Goal: Information Seeking & Learning: Check status

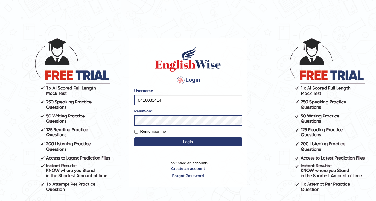
click at [149, 144] on button "Login" at bounding box center [188, 142] width 108 height 9
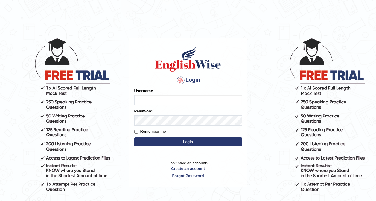
type input "0416031414"
click at [186, 142] on button "Login" at bounding box center [188, 142] width 108 height 9
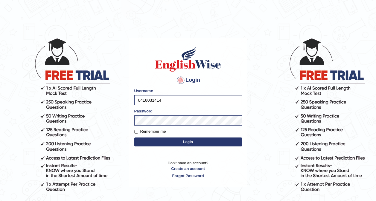
click at [186, 142] on button "Login" at bounding box center [188, 142] width 108 height 9
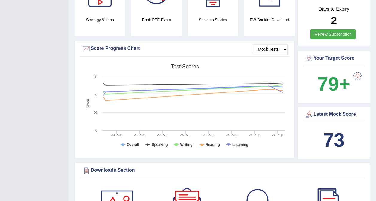
scroll to position [214, 0]
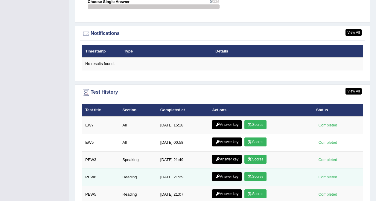
scroll to position [824, 0]
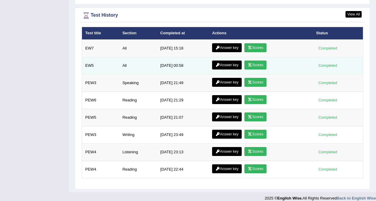
click at [256, 61] on link "Scores" at bounding box center [255, 65] width 22 height 9
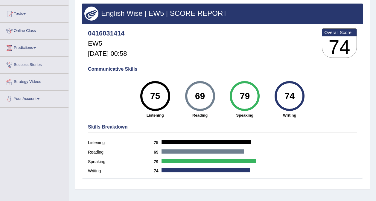
scroll to position [60, 0]
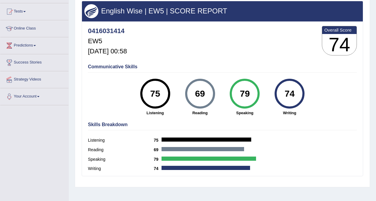
click at [145, 76] on div "Communicative Skills 75 Listening 69 [GEOGRAPHIC_DATA] 79 Speaking 74 Writing" at bounding box center [222, 89] width 272 height 56
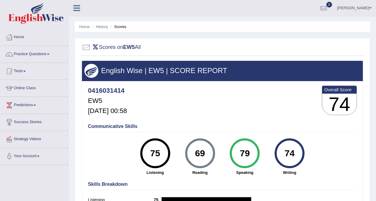
scroll to position [0, 0]
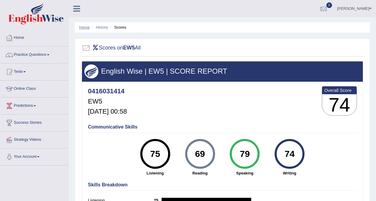
click at [83, 27] on link "Home" at bounding box center [84, 27] width 10 height 4
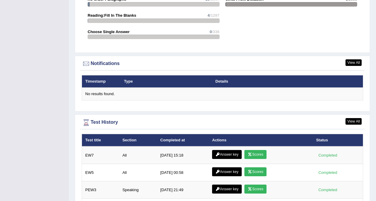
scroll to position [717, 0]
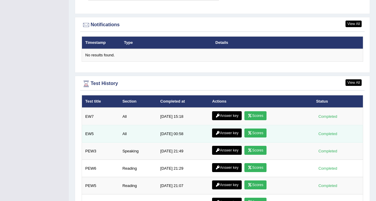
click at [223, 129] on link "Answer key" at bounding box center [227, 133] width 30 height 9
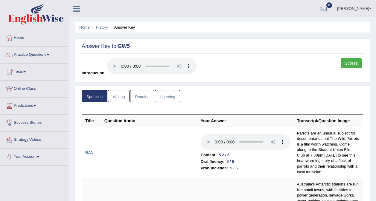
click at [117, 99] on link "Writing" at bounding box center [119, 96] width 22 height 12
click at [113, 94] on link "Writing" at bounding box center [119, 96] width 22 height 12
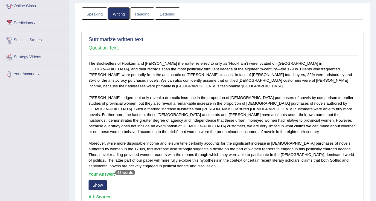
scroll to position [120, 0]
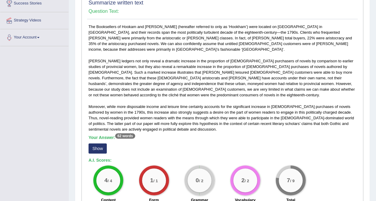
click at [97, 144] on button "Show" at bounding box center [97, 149] width 18 height 10
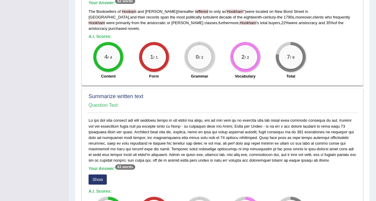
scroll to position [269, 0]
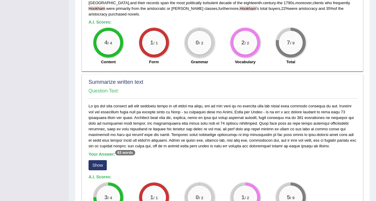
click at [93, 160] on button "Show" at bounding box center [97, 165] width 18 height 10
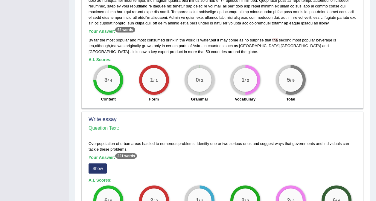
scroll to position [469, 0]
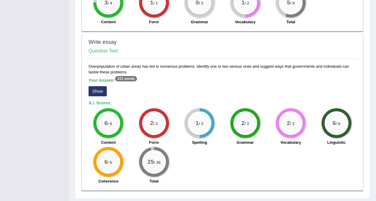
click at [101, 86] on button "Show" at bounding box center [97, 91] width 18 height 10
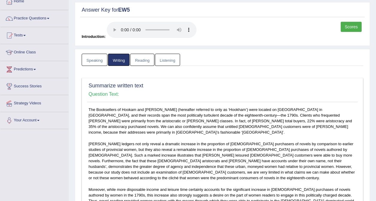
scroll to position [0, 0]
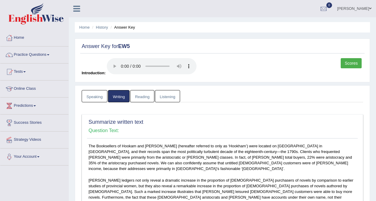
click at [142, 98] on link "Reading" at bounding box center [142, 96] width 24 height 12
click at [146, 95] on link "Reading" at bounding box center [142, 96] width 24 height 12
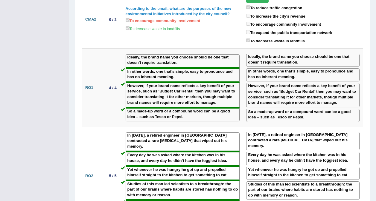
scroll to position [617, 0]
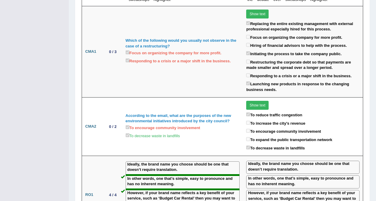
click at [65, 122] on div "Toggle navigation Home Practice Questions Speaking Practice Read Aloud Repeat S…" at bounding box center [188, 177] width 376 height 1589
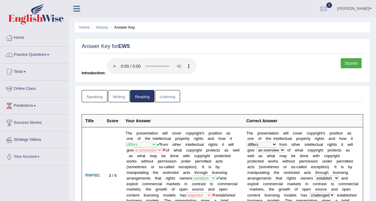
click at [155, 93] on link "Listening" at bounding box center [167, 96] width 25 height 12
click at [168, 95] on link "Listening" at bounding box center [167, 96] width 25 height 12
click at [166, 96] on link "Listening" at bounding box center [167, 96] width 25 height 12
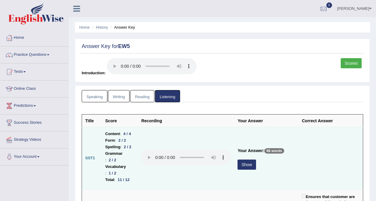
click at [256, 160] on button "Show" at bounding box center [246, 165] width 18 height 10
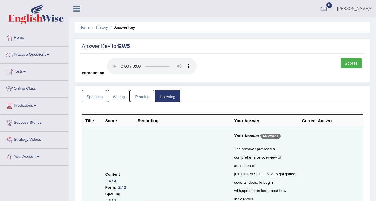
click at [83, 25] on li "Home" at bounding box center [84, 28] width 10 height 6
click at [84, 26] on link "Home" at bounding box center [84, 27] width 10 height 4
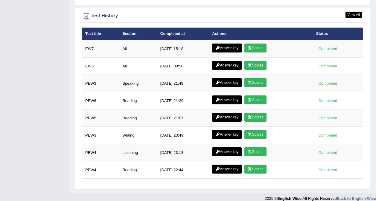
scroll to position [785, 0]
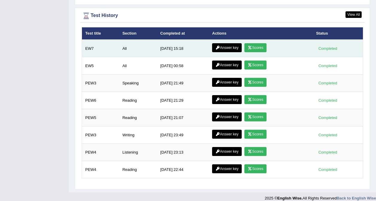
click at [251, 43] on link "Scores" at bounding box center [255, 47] width 22 height 9
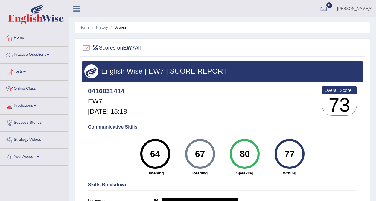
click at [85, 27] on link "Home" at bounding box center [84, 27] width 10 height 4
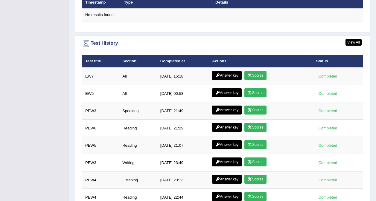
scroll to position [758, 0]
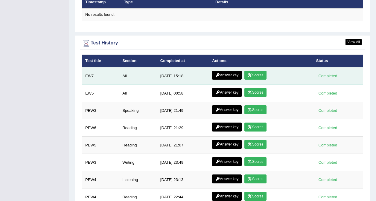
click at [221, 74] on td "Answer key Scores" at bounding box center [261, 76] width 104 height 18
click at [230, 71] on link "Answer key" at bounding box center [227, 75] width 30 height 9
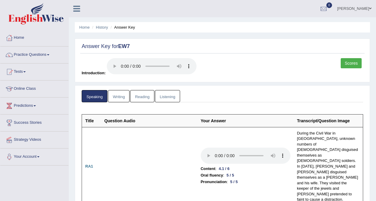
click at [171, 94] on link "Listening" at bounding box center [167, 96] width 25 height 12
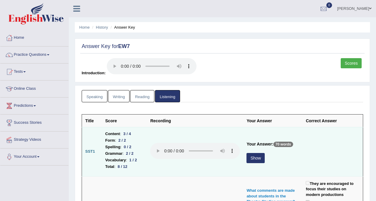
scroll to position [97, 0]
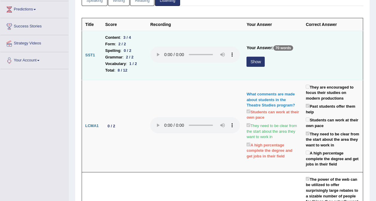
click at [256, 64] on button "Show" at bounding box center [255, 62] width 18 height 10
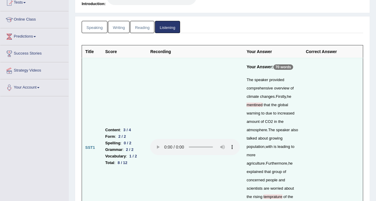
scroll to position [0, 0]
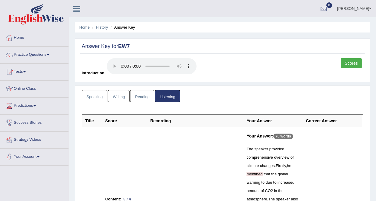
click at [138, 98] on link "Reading" at bounding box center [142, 96] width 24 height 12
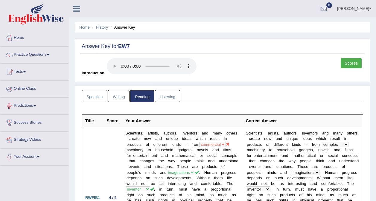
click at [121, 97] on link "Writing" at bounding box center [119, 96] width 22 height 12
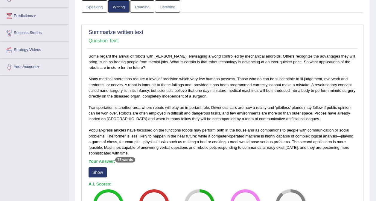
scroll to position [194, 0]
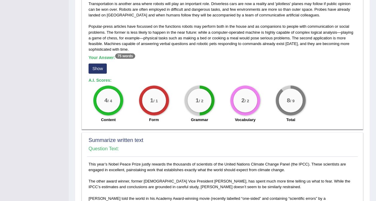
click at [94, 64] on button "Show" at bounding box center [97, 69] width 18 height 10
